Goal: Transaction & Acquisition: Purchase product/service

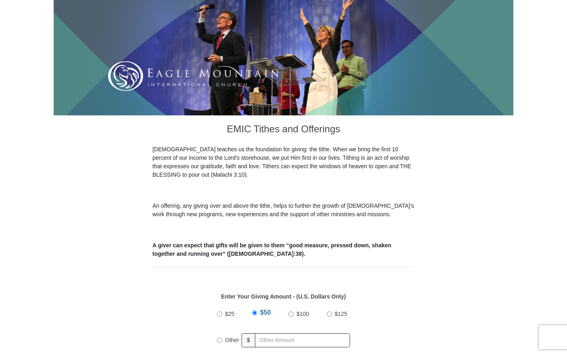
scroll to position [161, 0]
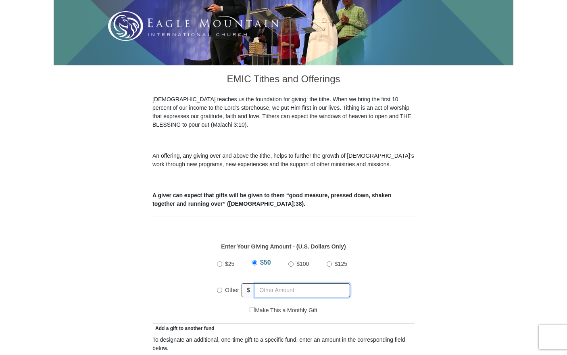
radio input "true"
click at [271, 284] on input "text" at bounding box center [304, 290] width 92 height 14
type input "7"
type input "450.00"
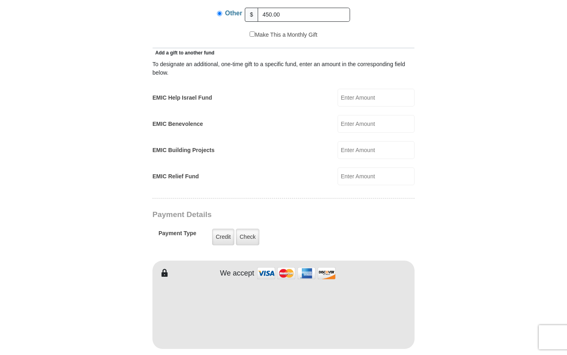
scroll to position [444, 0]
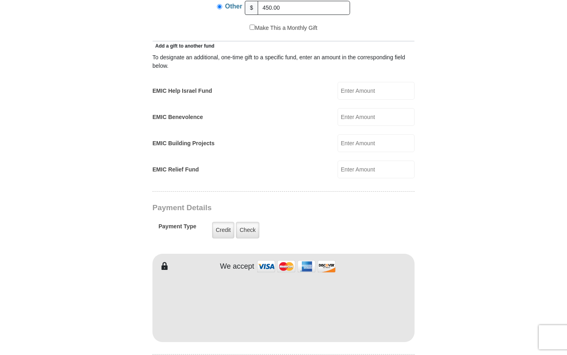
click at [91, 271] on form "Eagle Mountain International Church Online Giving Because of gifts like yours, …" at bounding box center [284, 165] width 460 height 1153
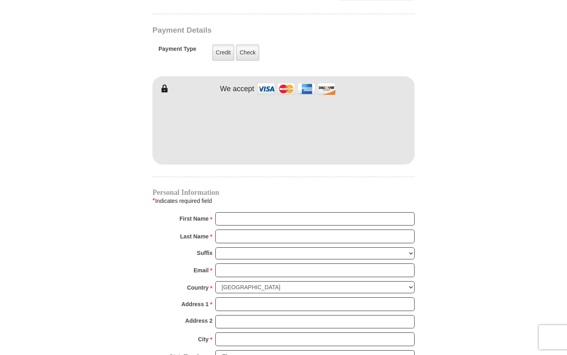
scroll to position [645, 0]
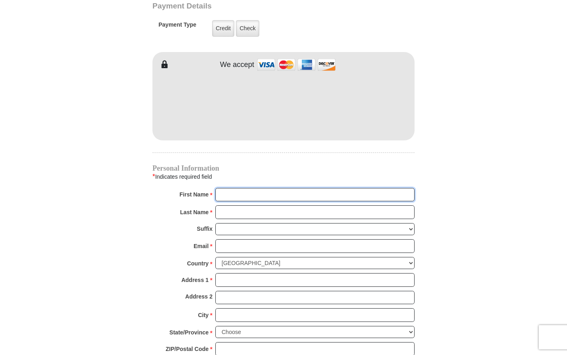
click at [224, 188] on input "First Name *" at bounding box center [314, 195] width 199 height 14
type input "Ashley"
type input "Ngole"
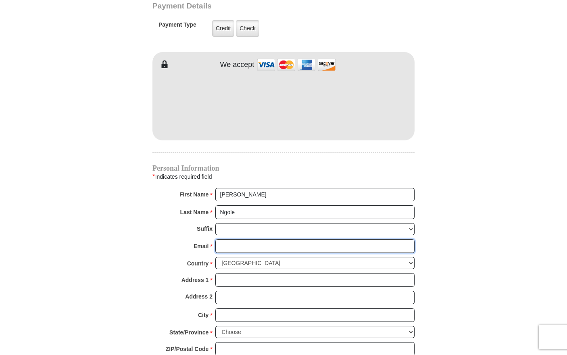
type input "aebarnet@gmail.com"
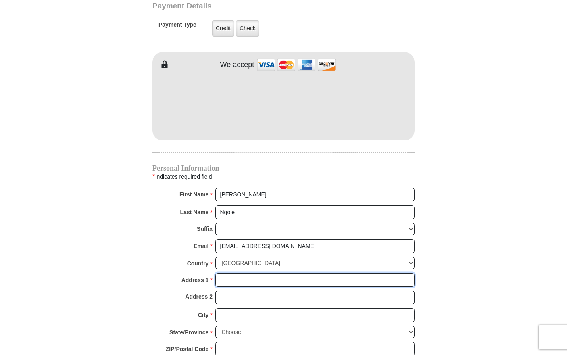
type input "378 Bethany Way"
type input "328"
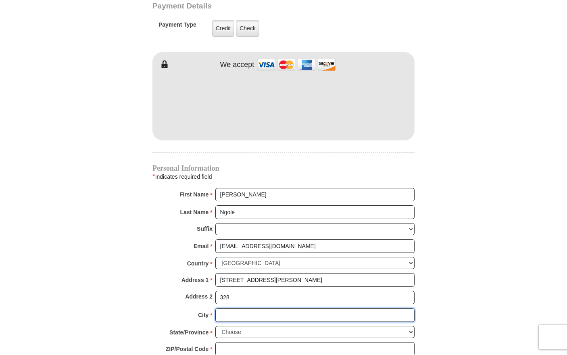
type input "Haslet"
select select "TX"
type input "76052"
type input "8282910035"
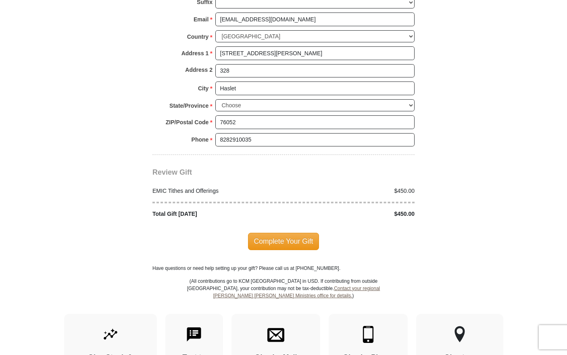
scroll to position [887, 0]
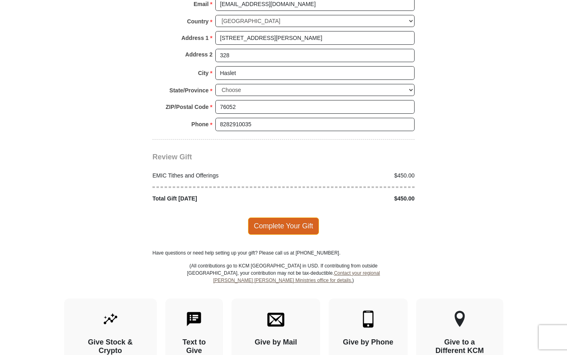
click at [276, 217] on span "Complete Your Gift" at bounding box center [283, 225] width 71 height 17
